Goal: Transaction & Acquisition: Purchase product/service

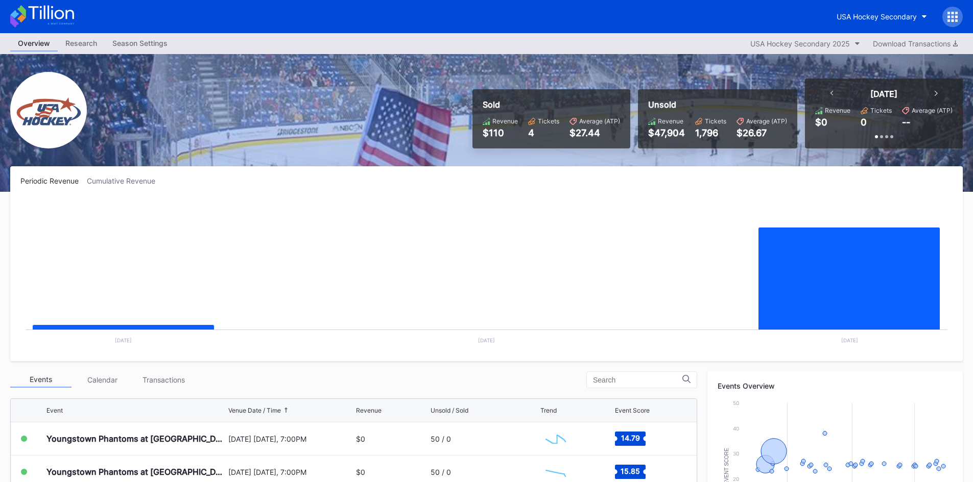
scroll to position [51, 0]
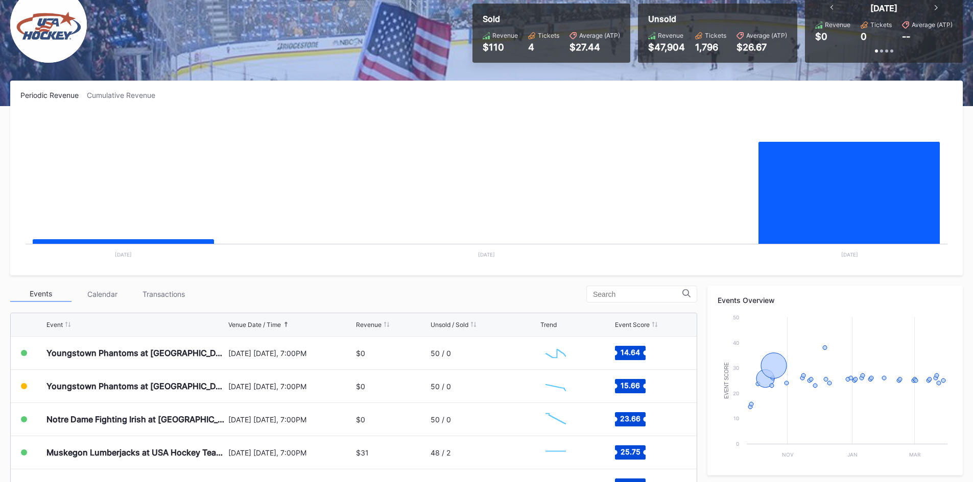
scroll to position [102, 0]
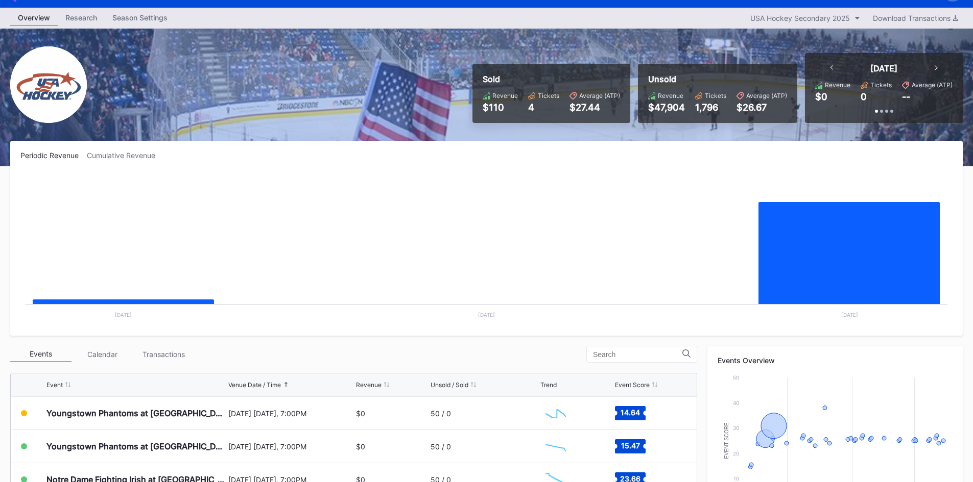
scroll to position [51, 0]
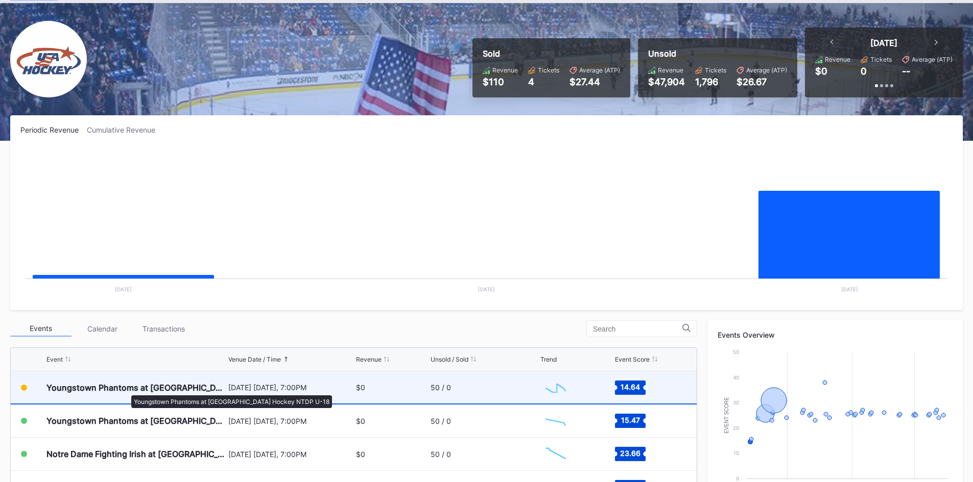
click at [126, 391] on div "Youngstown Phantoms at [GEOGRAPHIC_DATA] Hockey NTDP U-18" at bounding box center [135, 388] width 179 height 10
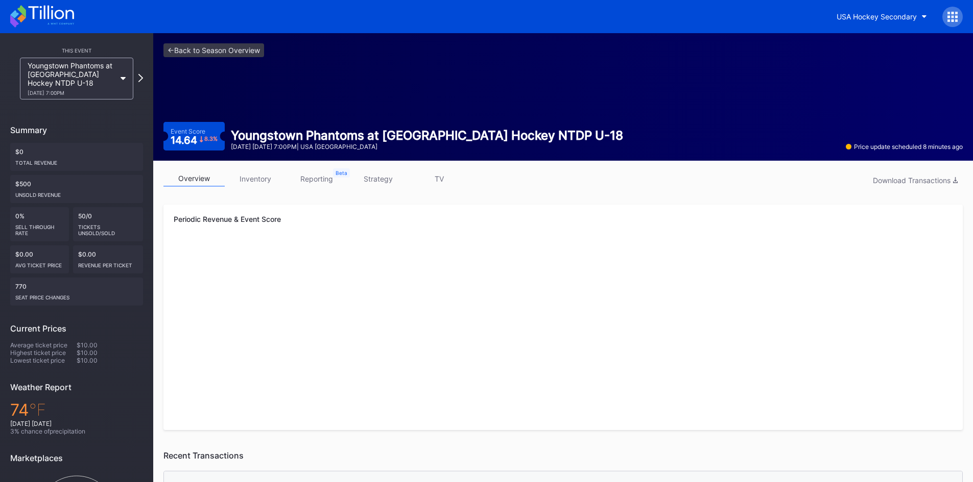
click at [266, 176] on link "inventory" at bounding box center [255, 179] width 61 height 16
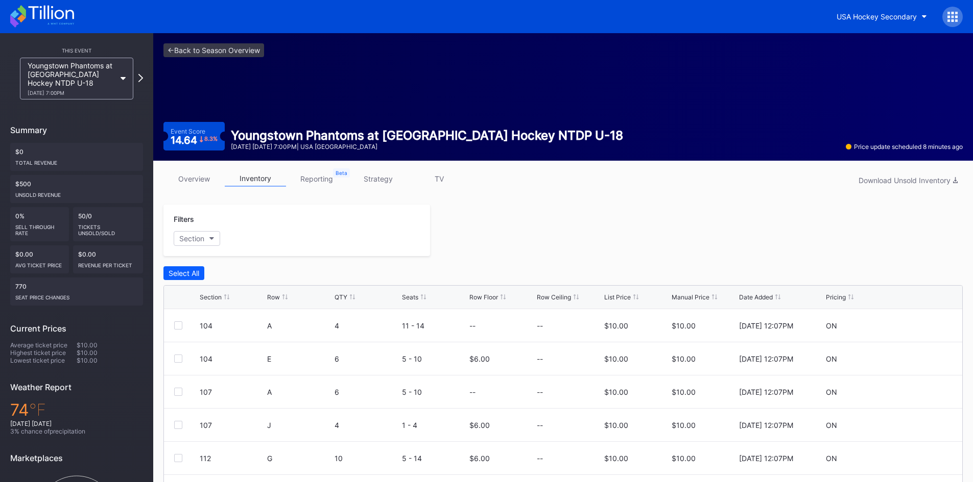
click at [52, 13] on icon at bounding box center [50, 13] width 45 height 14
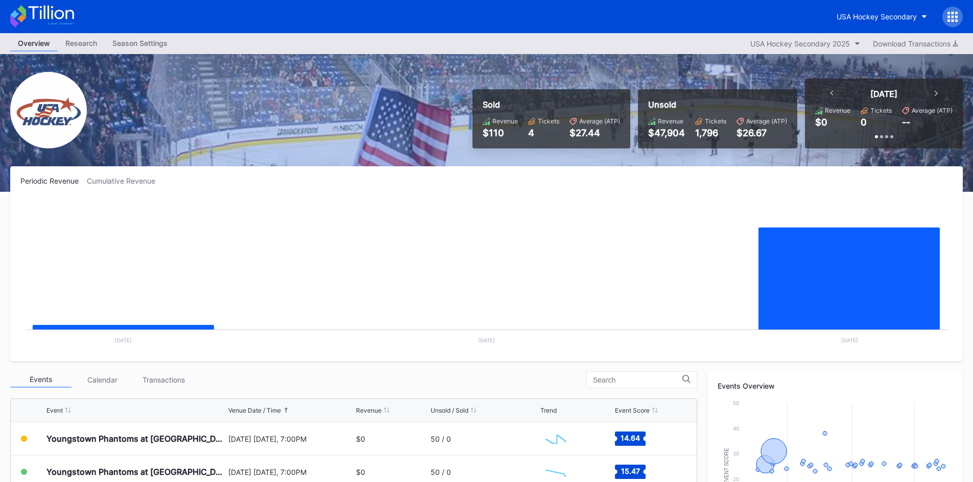
click at [34, 18] on icon at bounding box center [50, 13] width 45 height 14
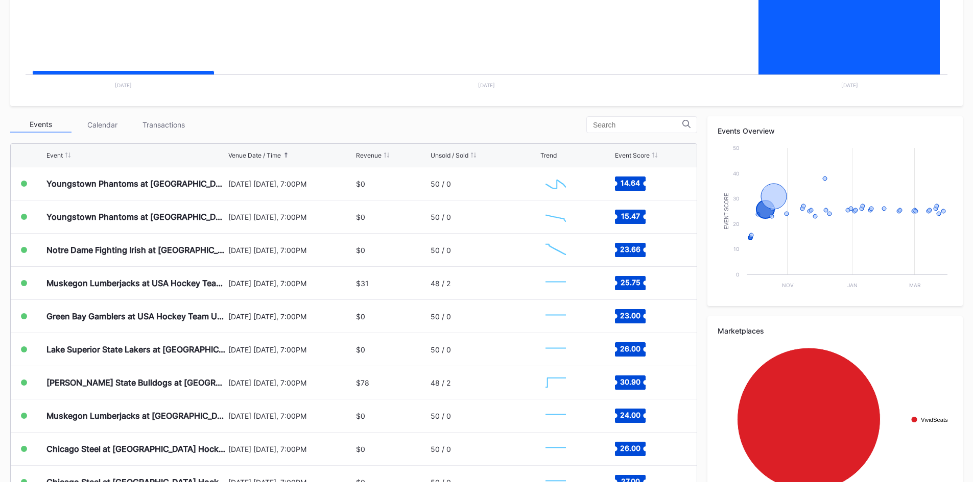
click at [357, 76] on rect "Chart title" at bounding box center [486, 19] width 932 height 153
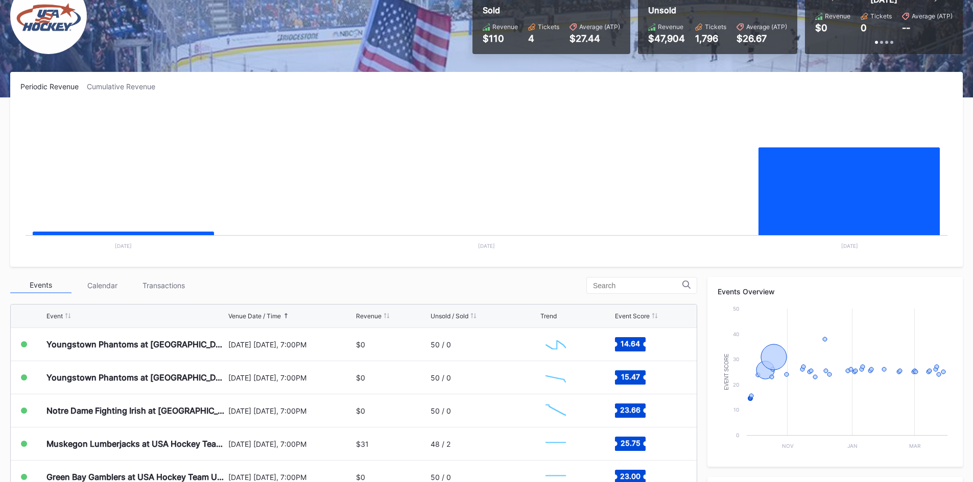
scroll to position [102, 0]
